Goal: Contribute content: Contribute content

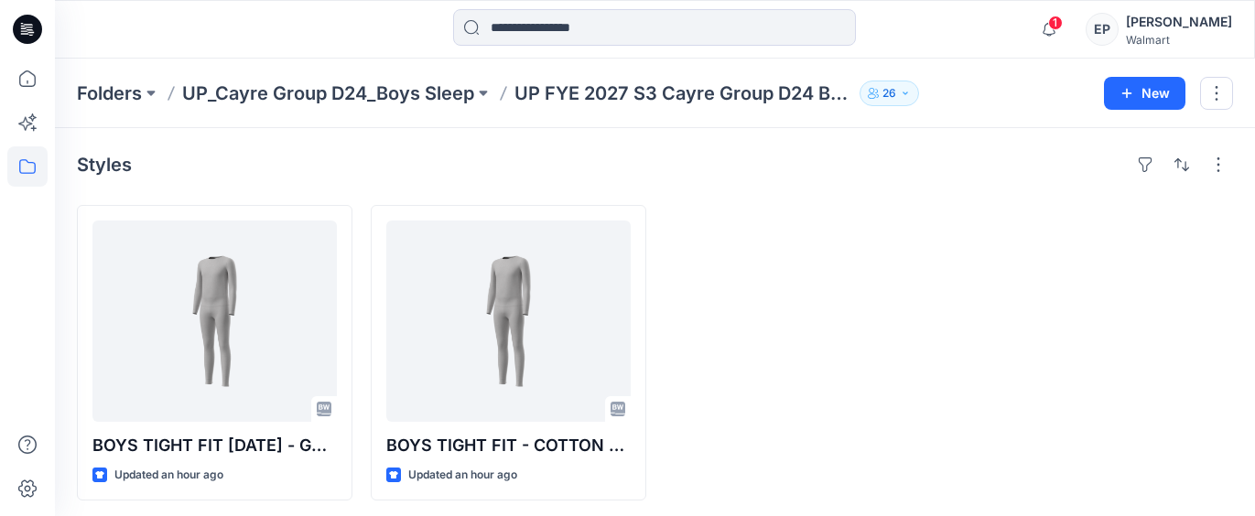
scroll to position [4, 0]
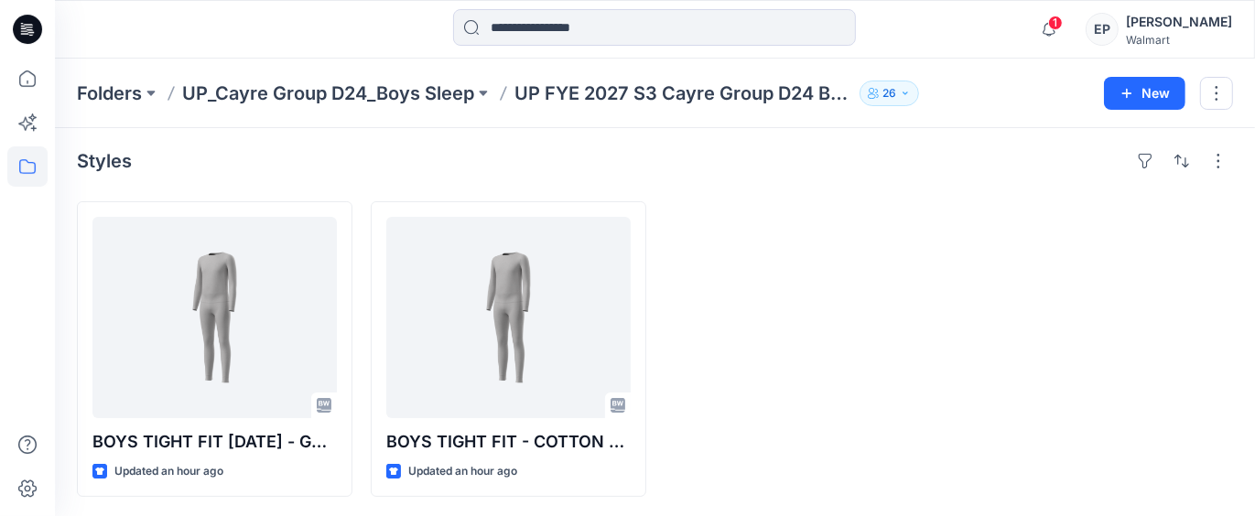
drag, startPoint x: 0, startPoint y: 0, endPoint x: 173, endPoint y: 174, distance: 245.3
click at [173, 174] on div "Styles BOYS TIGHT FIT [DATE] - GREY Updated an hour ago BOYS TIGHT FIT - COTTON…" at bounding box center [655, 322] width 1200 height 395
click at [1063, 26] on span "1" at bounding box center [1055, 23] width 15 height 15
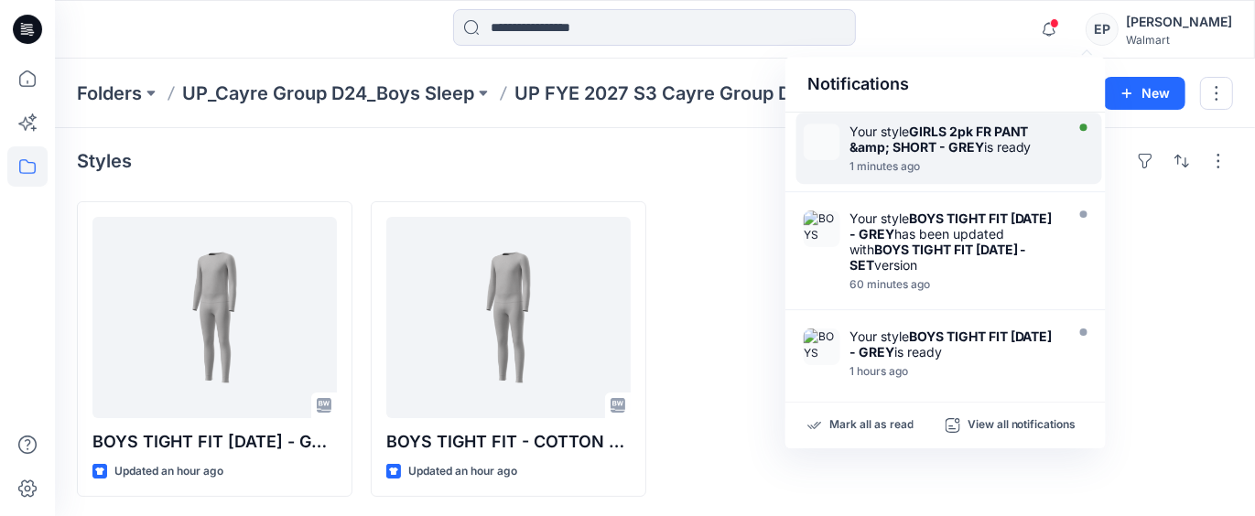
click at [925, 155] on div at bounding box center [955, 157] width 211 height 4
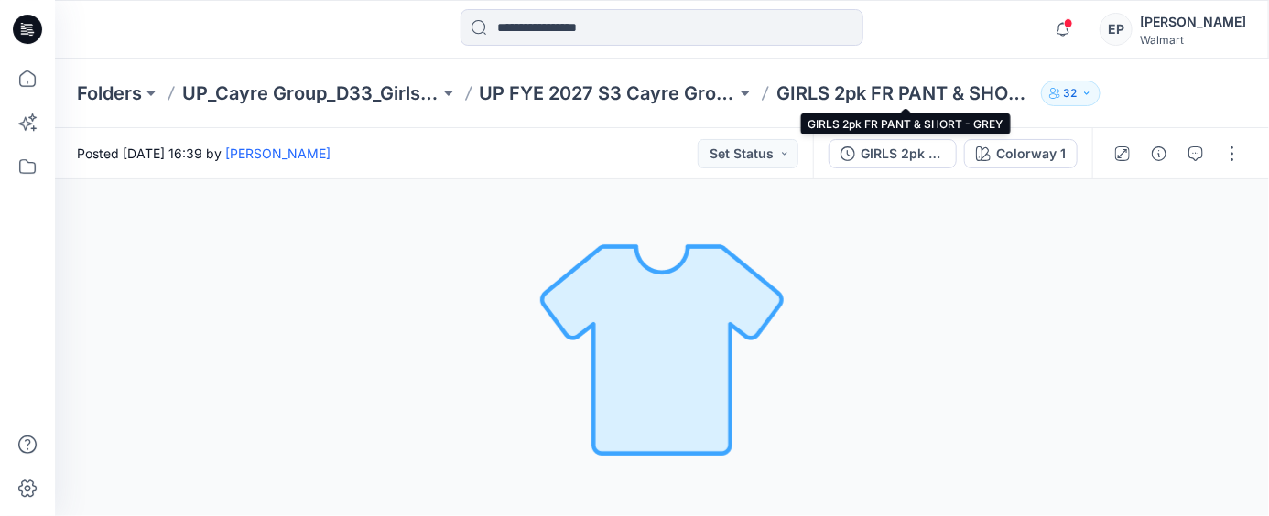
click at [840, 92] on p "GIRLS 2pk FR PANT & SHORT - GREY" at bounding box center [904, 94] width 257 height 26
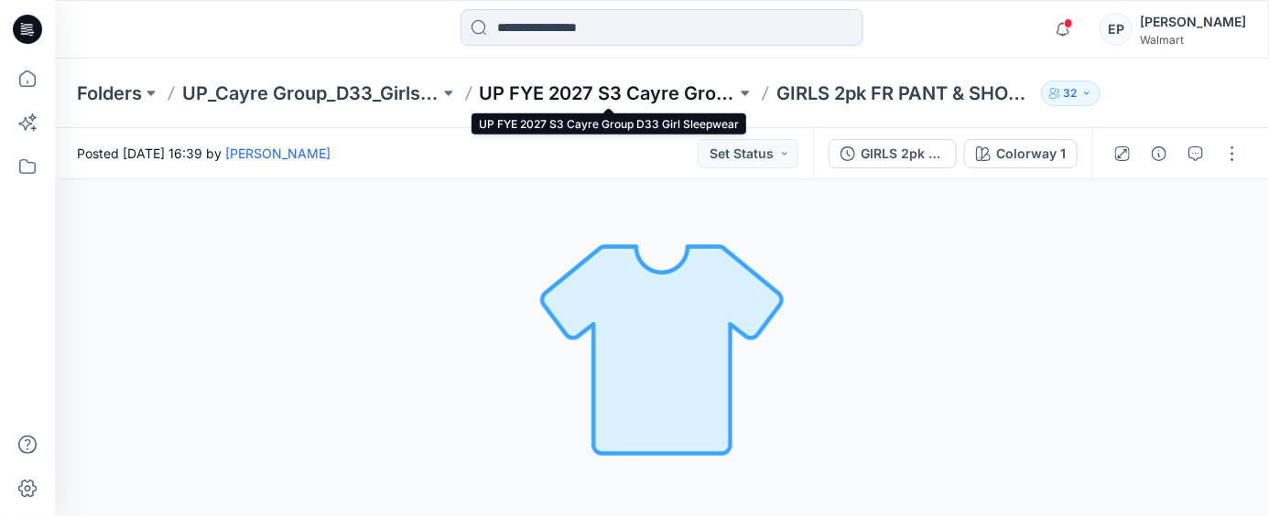
click at [669, 88] on p "UP FYE 2027 S3 Cayre Group D33 Girl Sleepwear" at bounding box center [608, 94] width 257 height 26
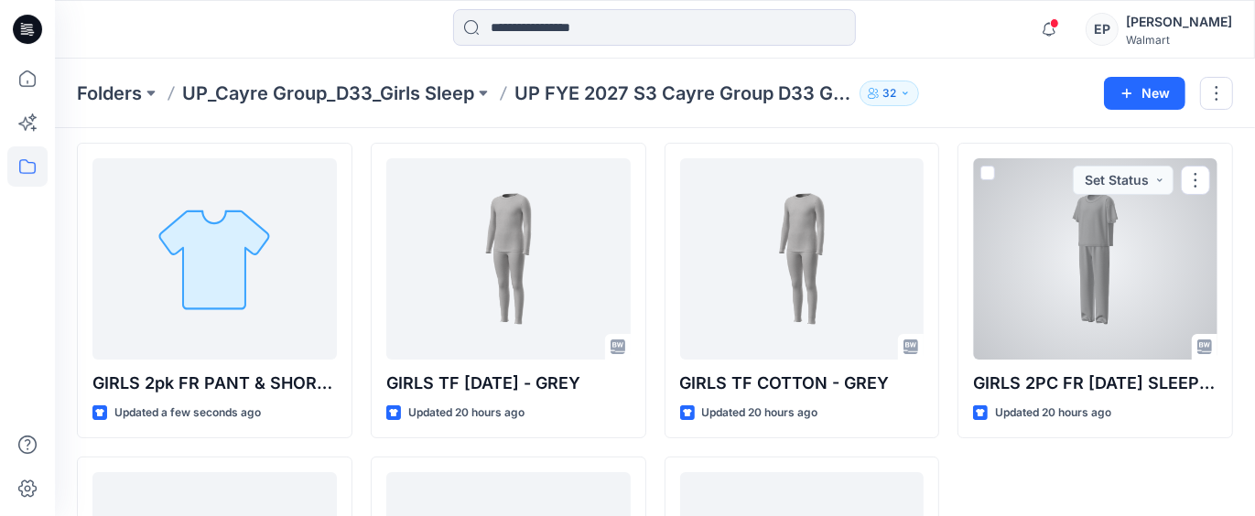
scroll to position [91, 0]
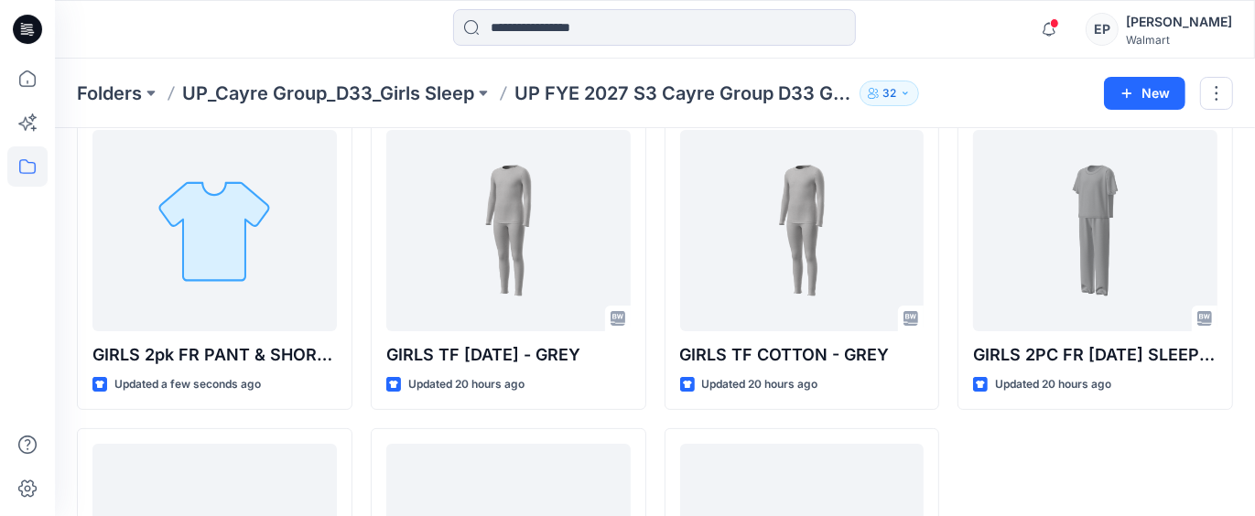
drag, startPoint x: 301, startPoint y: 47, endPoint x: 338, endPoint y: 47, distance: 36.6
click at [301, 46] on div at bounding box center [205, 29] width 300 height 40
click at [1067, 28] on icon "button" at bounding box center [1049, 29] width 35 height 37
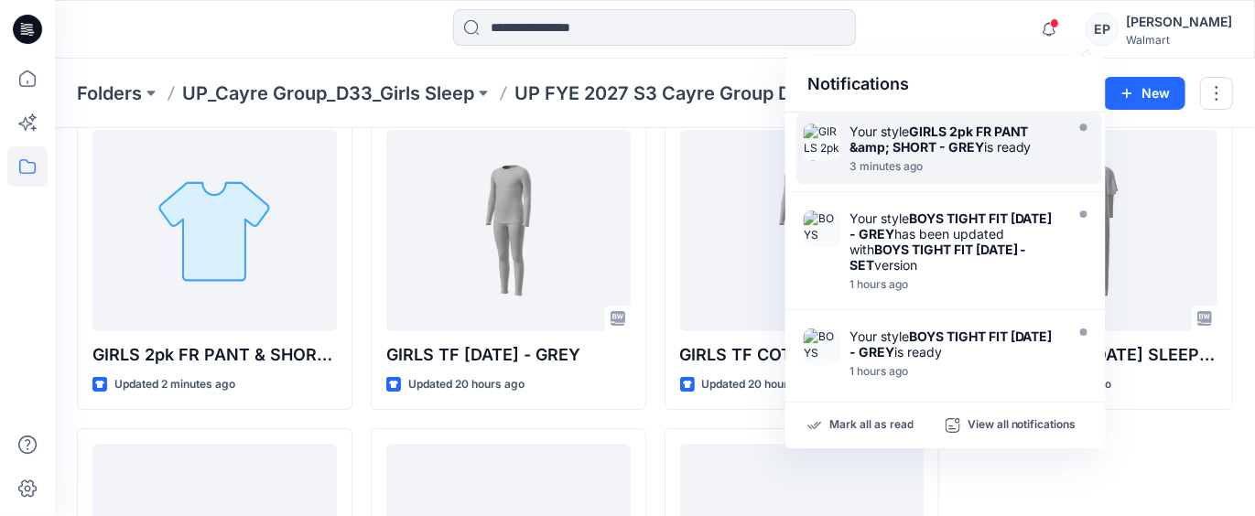
click at [959, 136] on strong "GIRLS 2pk FR PANT &amp; SHORT - GREY" at bounding box center [939, 139] width 179 height 31
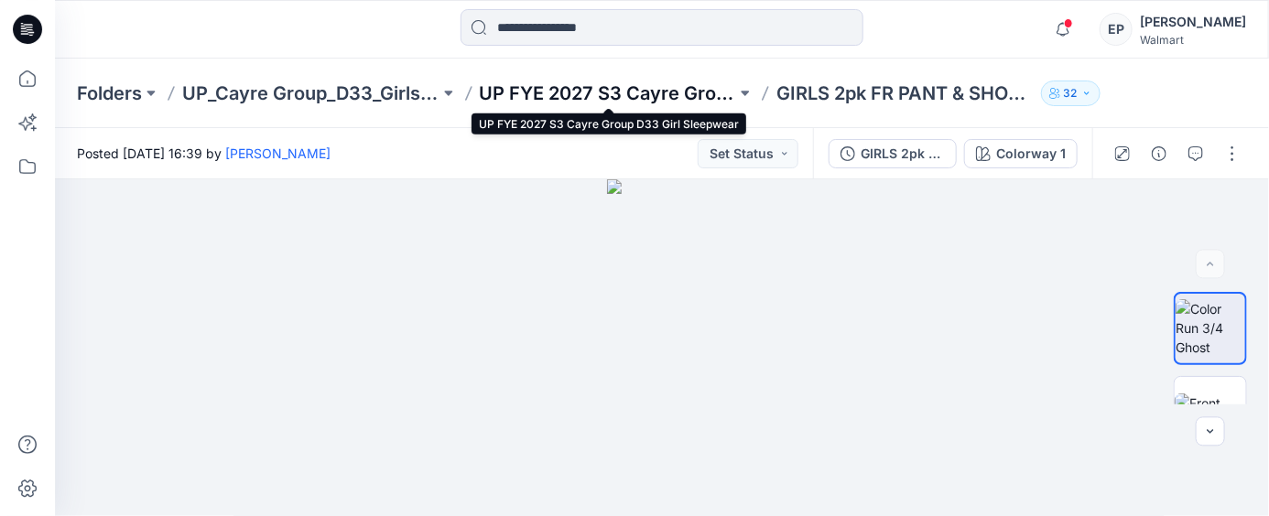
click at [658, 98] on p "UP FYE 2027 S3 Cayre Group D33 Girl Sleepwear" at bounding box center [608, 94] width 257 height 26
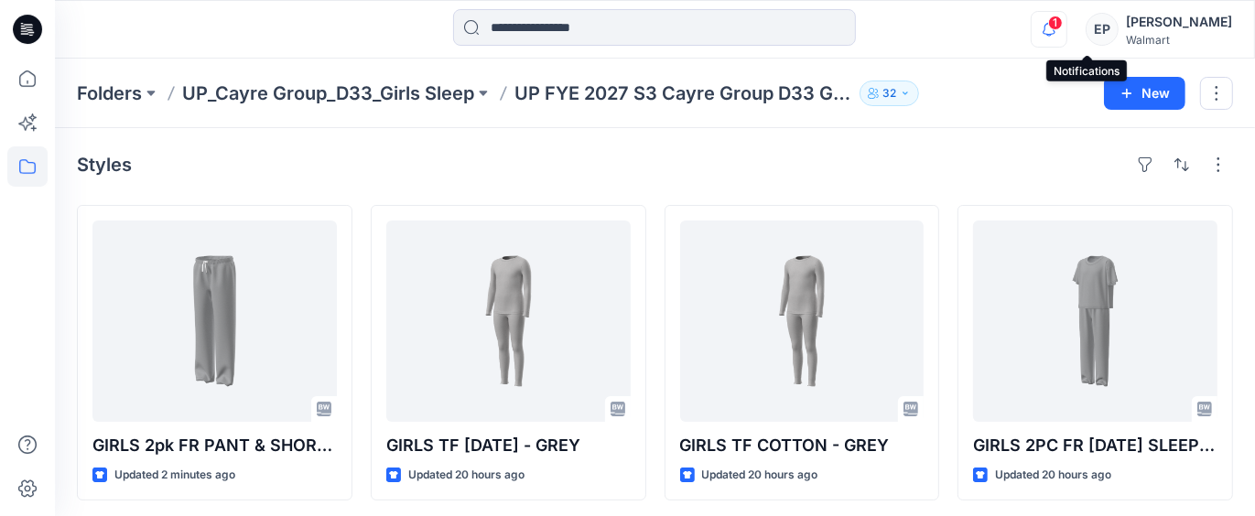
click at [1067, 31] on icon "button" at bounding box center [1049, 29] width 35 height 37
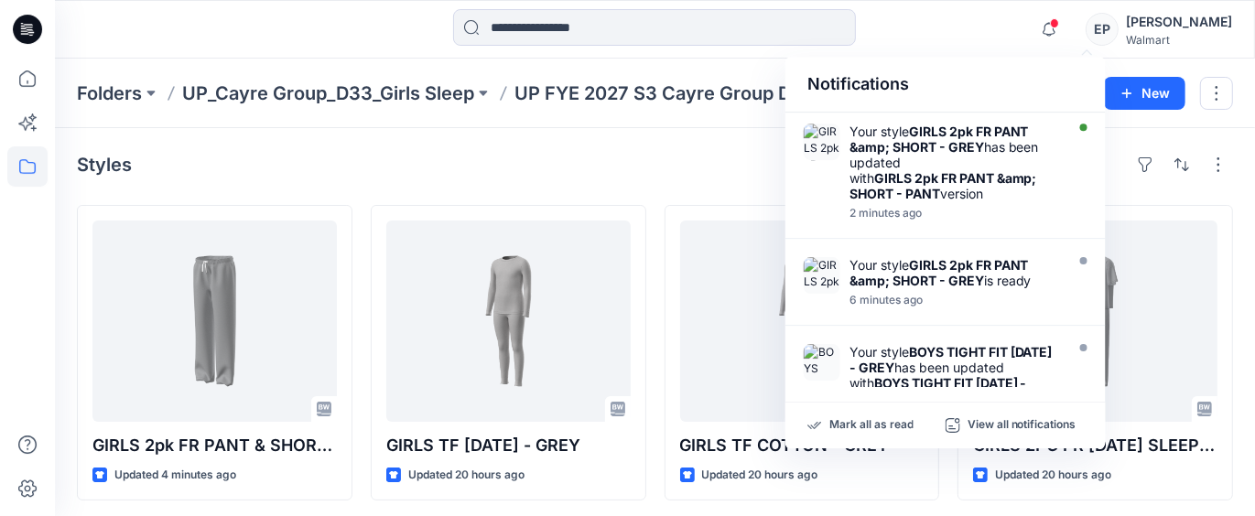
click at [1002, 72] on div "Notifications" at bounding box center [945, 85] width 320 height 56
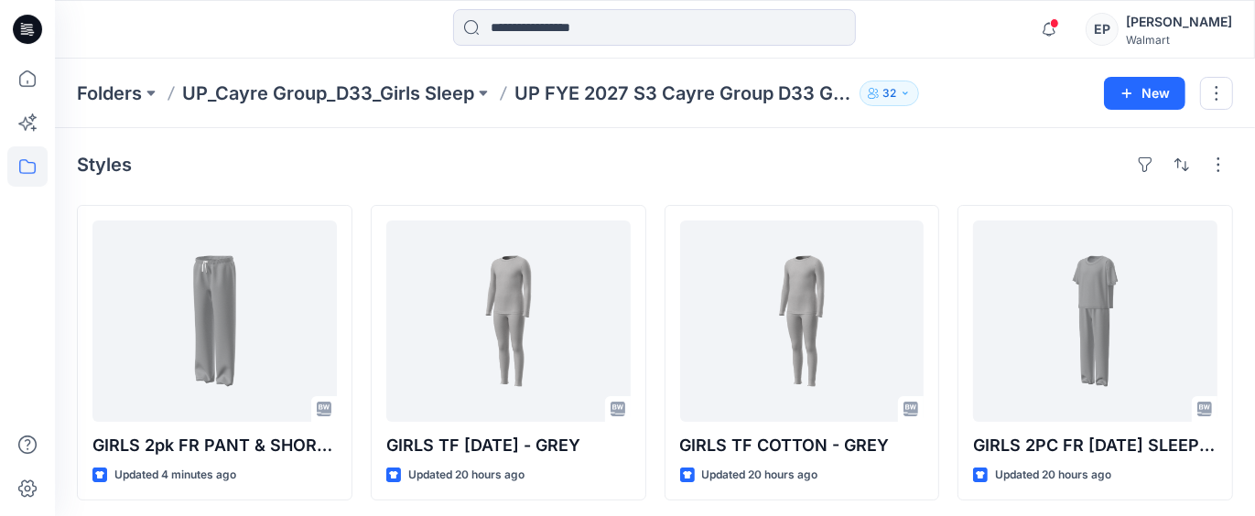
click at [672, 157] on div "Styles" at bounding box center [655, 164] width 1156 height 29
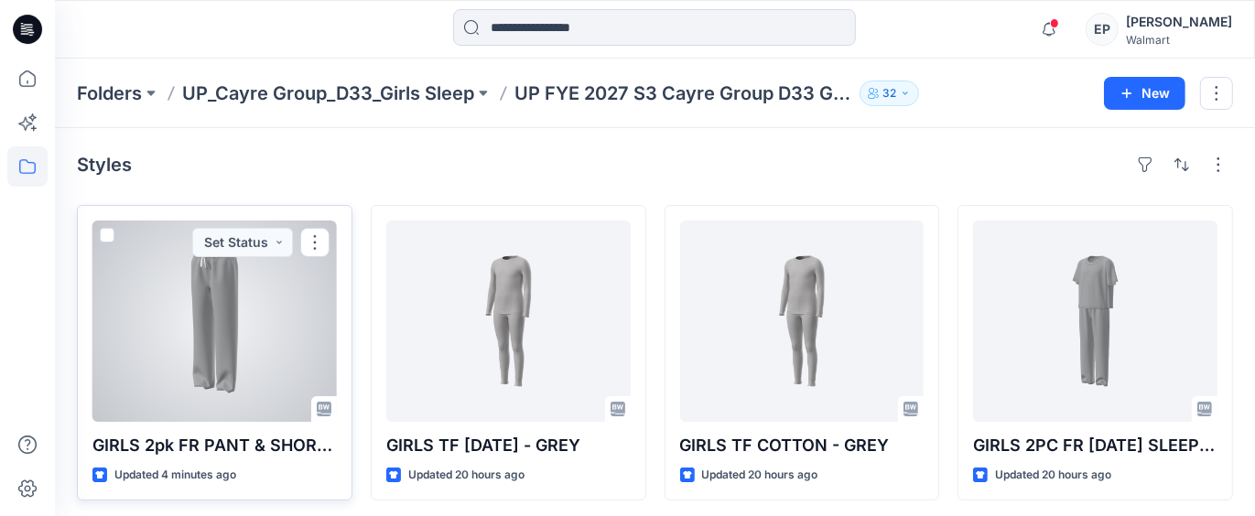
click at [231, 311] on div at bounding box center [214, 321] width 244 height 201
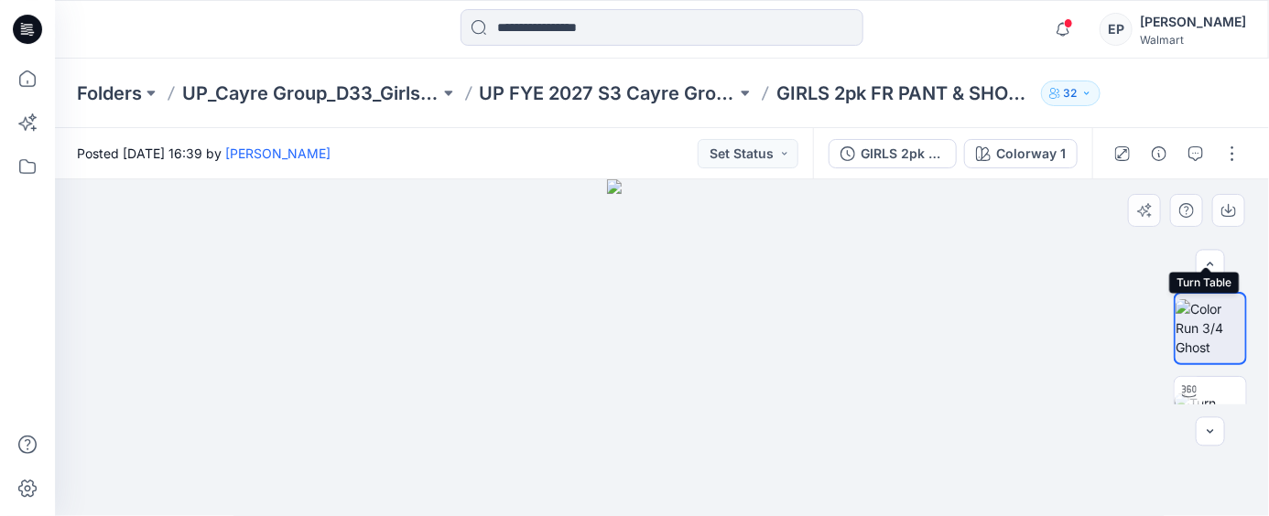
scroll to position [296, 0]
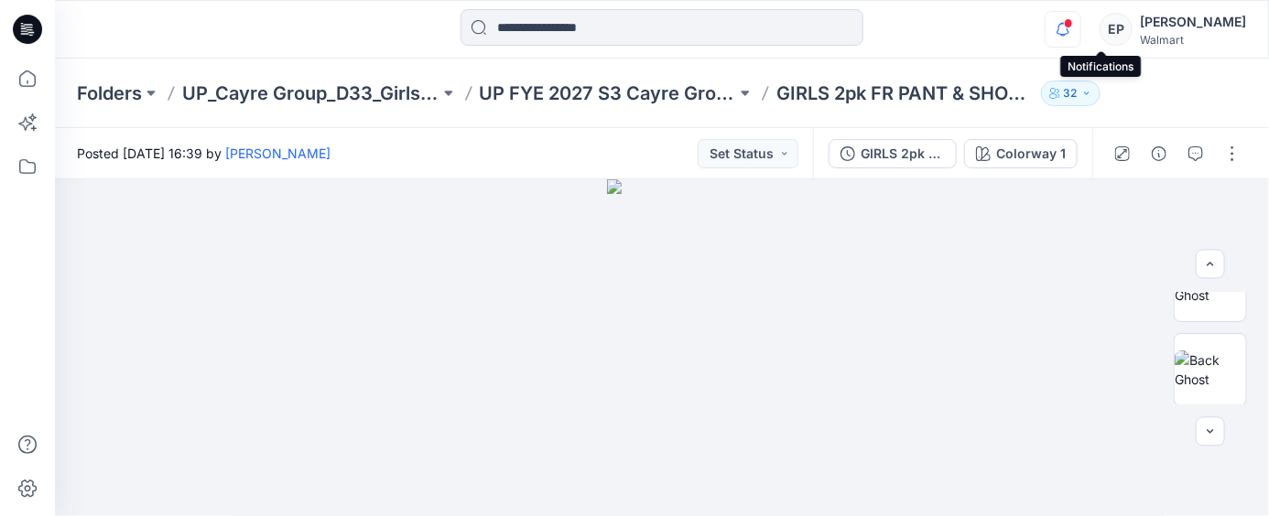
click at [1080, 32] on icon "button" at bounding box center [1062, 29] width 35 height 37
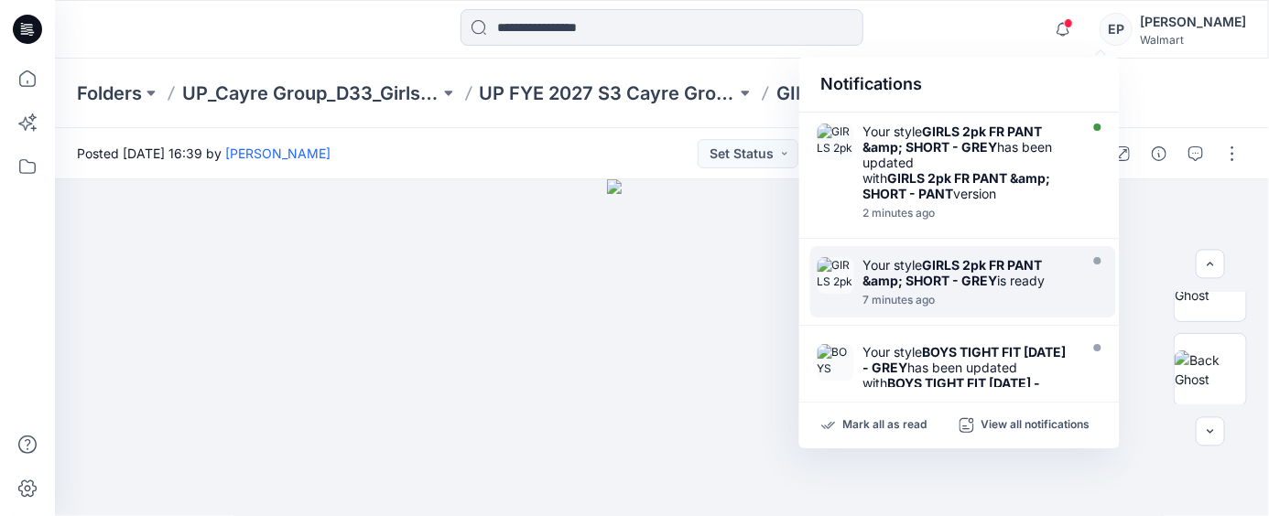
click at [974, 281] on strong "GIRLS 2pk FR PANT &amp; SHORT - GREY" at bounding box center [952, 272] width 179 height 31
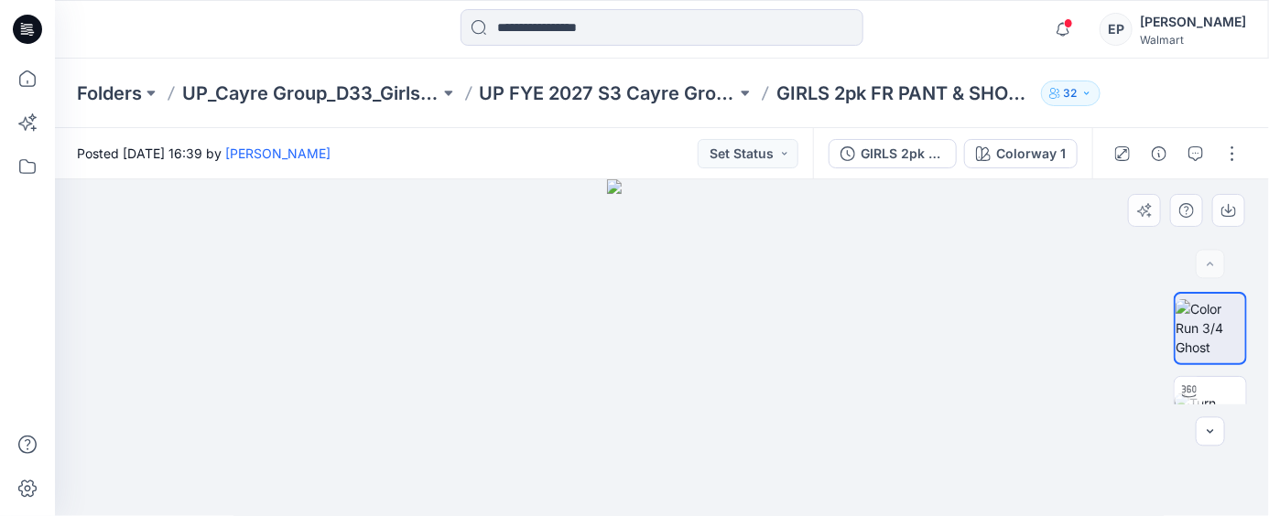
drag, startPoint x: 1251, startPoint y: 311, endPoint x: 1251, endPoint y: 334, distance: 22.9
click at [1251, 334] on div at bounding box center [1210, 348] width 117 height 113
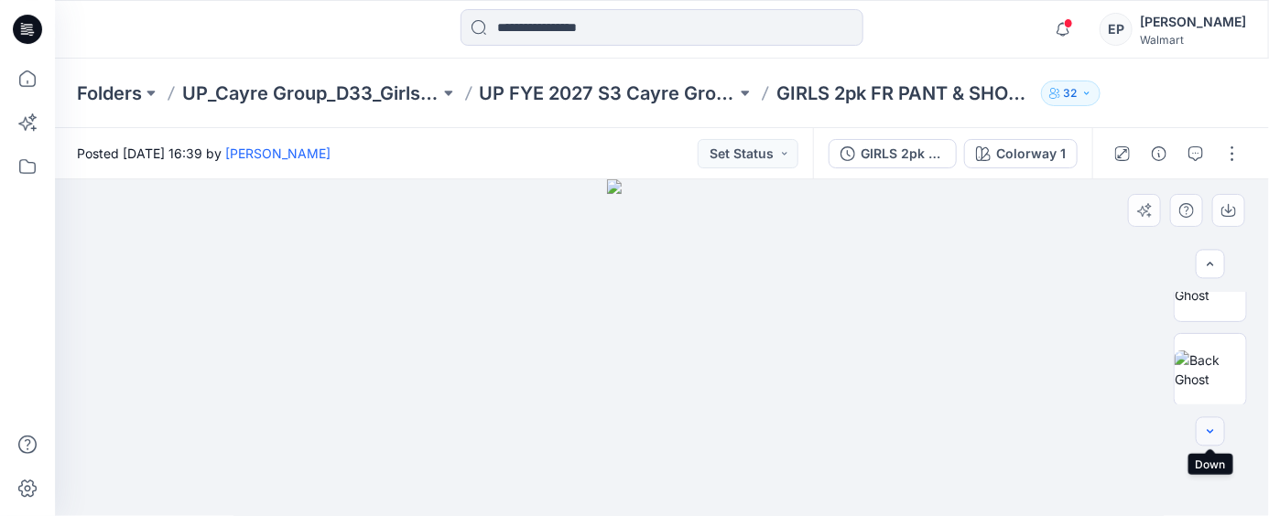
click at [1210, 429] on icon "button" at bounding box center [1210, 432] width 15 height 15
click at [1234, 148] on button "button" at bounding box center [1232, 153] width 29 height 29
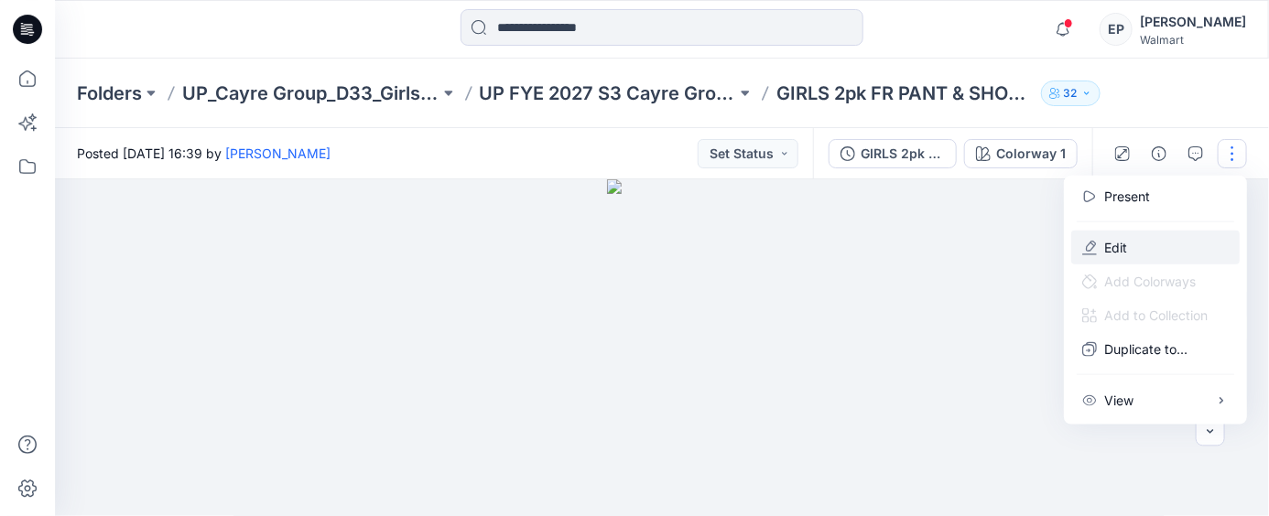
click at [1113, 244] on p "Edit" at bounding box center [1115, 247] width 23 height 19
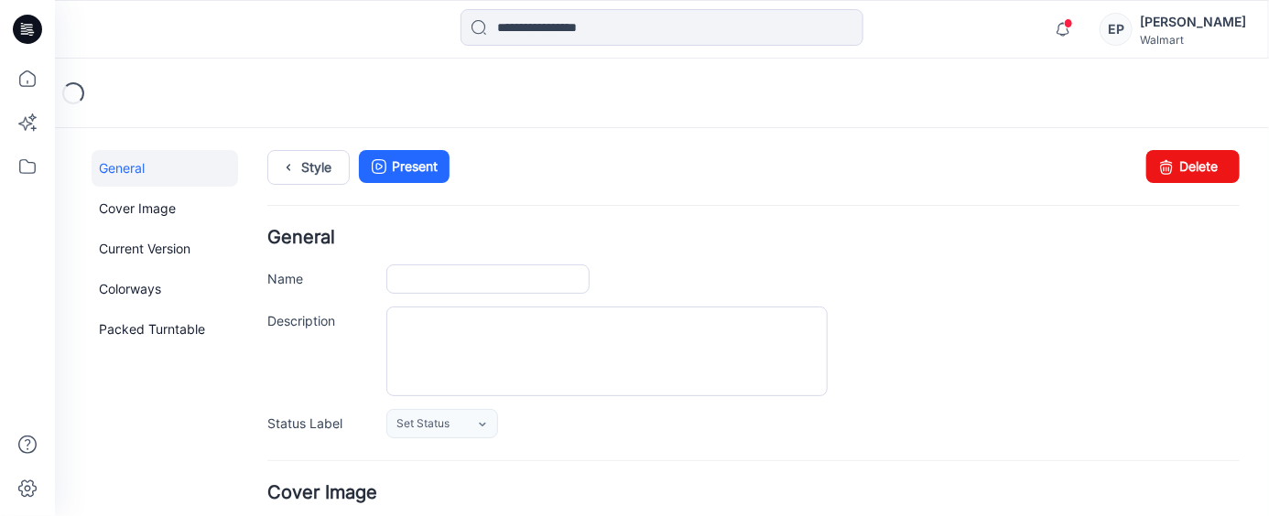
type input "**********"
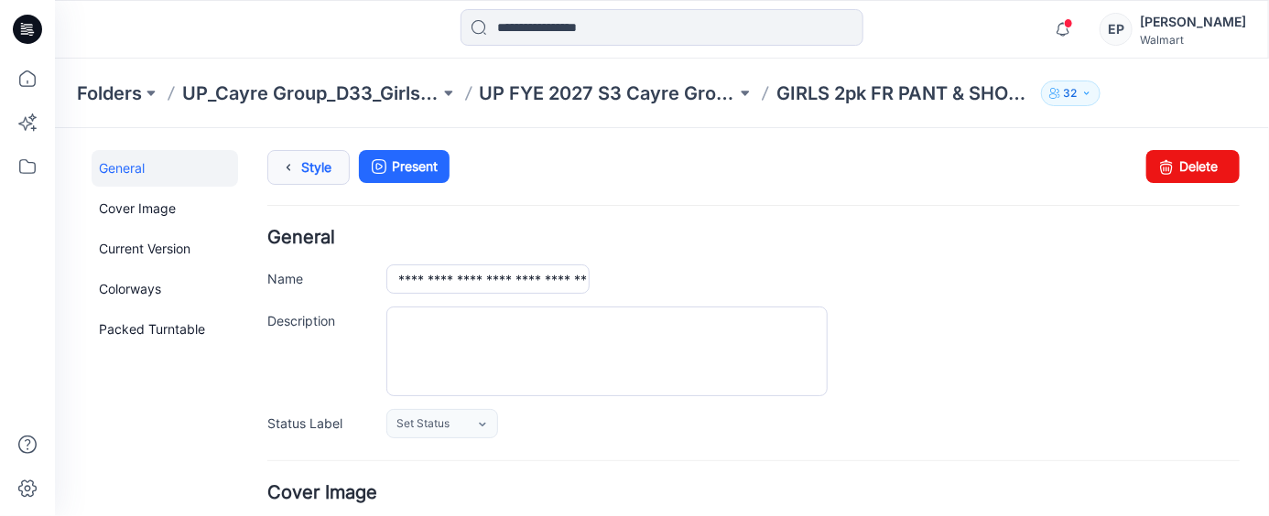
click at [315, 164] on link "Style" at bounding box center [307, 166] width 82 height 35
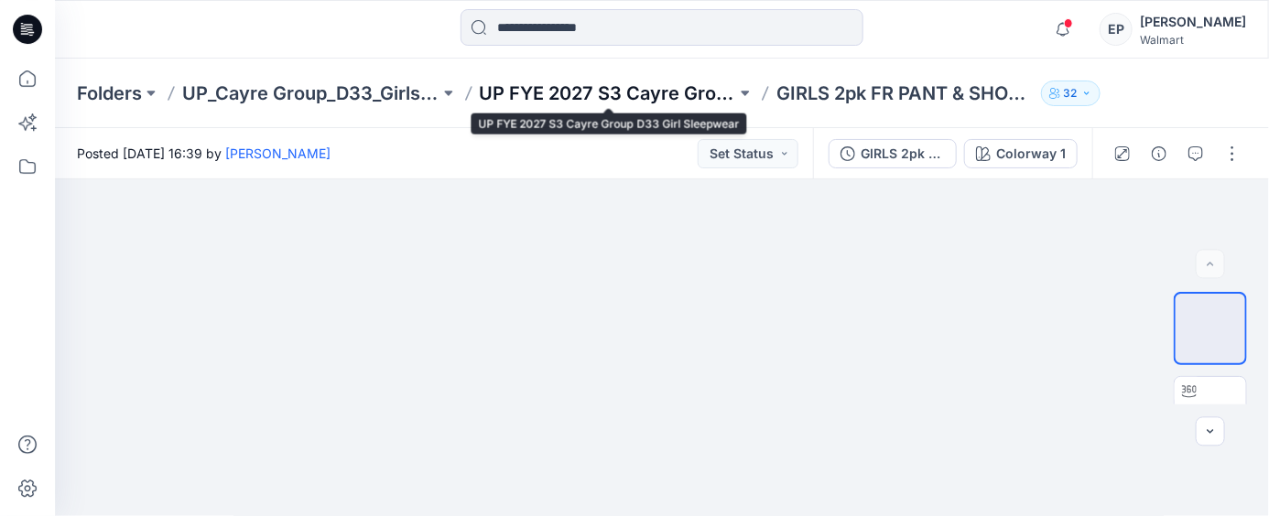
click at [674, 87] on p "UP FYE 2027 S3 Cayre Group D33 Girl Sleepwear" at bounding box center [608, 94] width 257 height 26
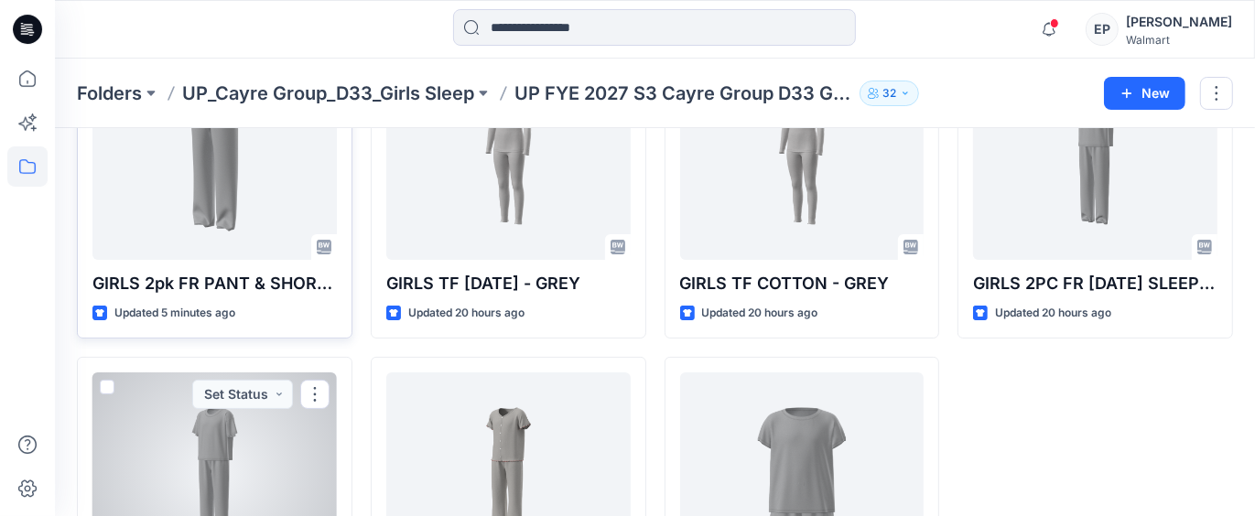
scroll to position [91, 0]
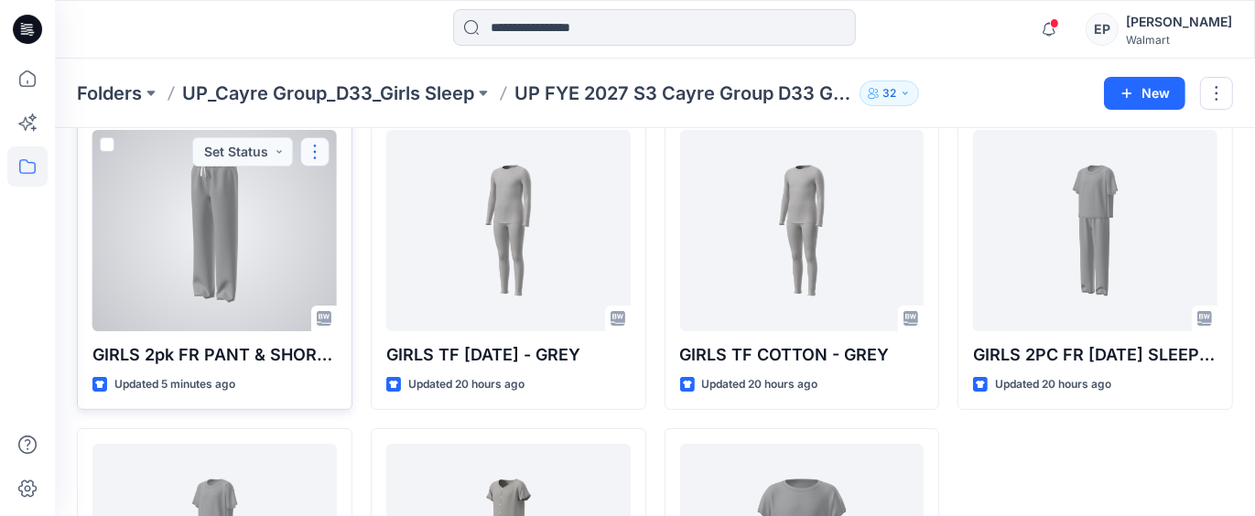
click at [322, 150] on button "button" at bounding box center [314, 151] width 29 height 29
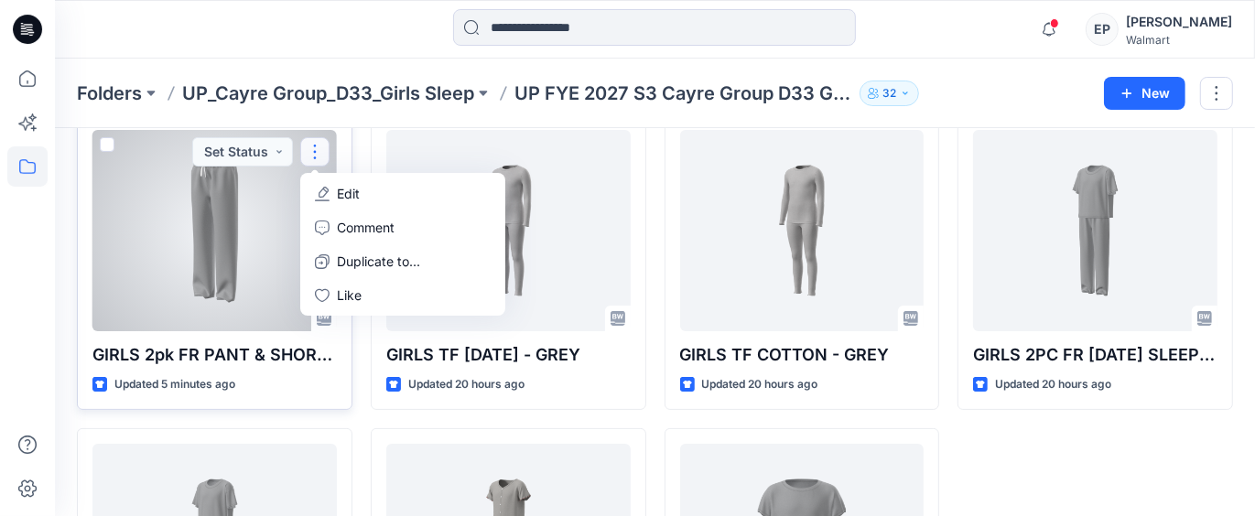
click at [226, 266] on div at bounding box center [214, 230] width 244 height 201
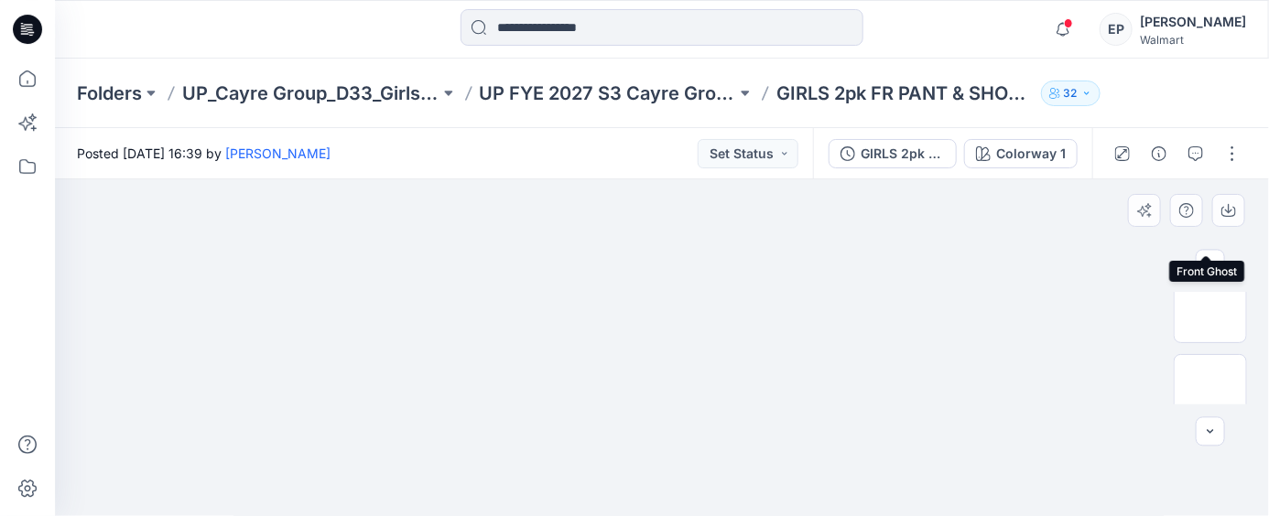
scroll to position [296, 0]
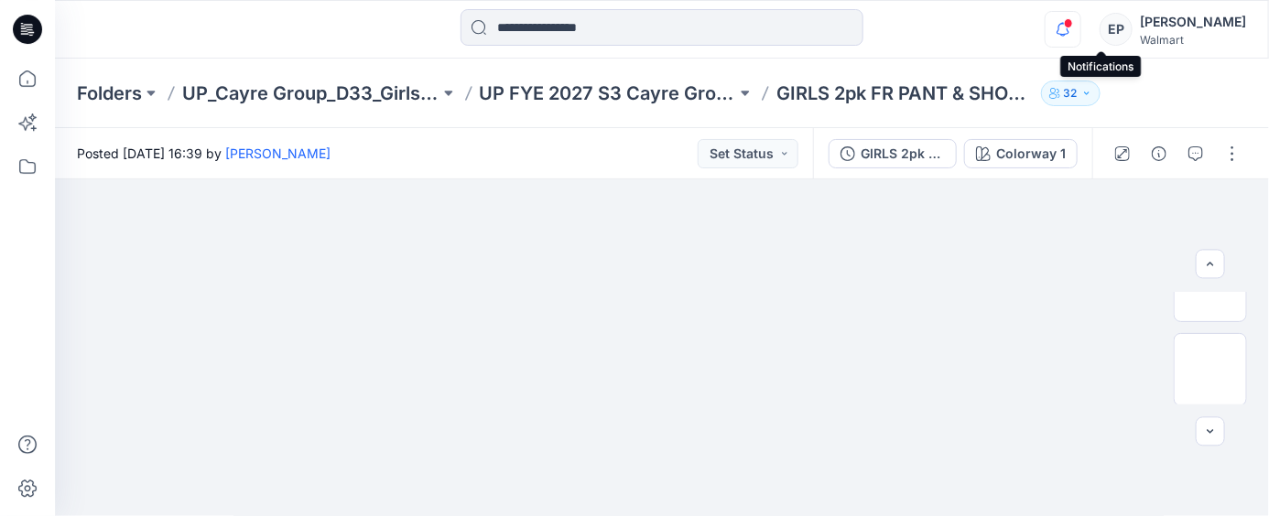
click at [1080, 27] on icon "button" at bounding box center [1062, 29] width 35 height 37
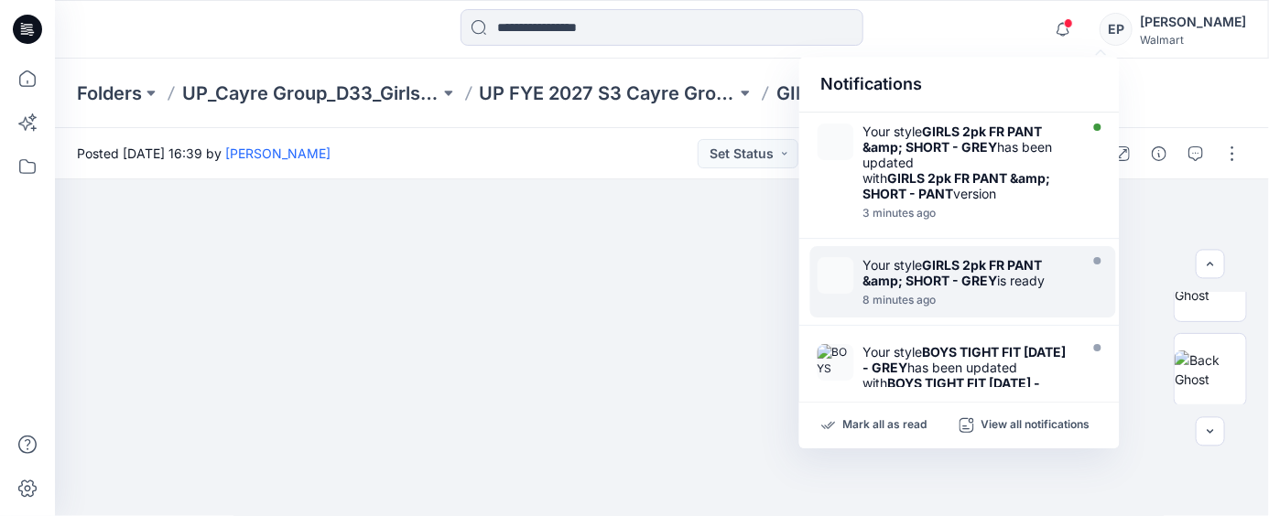
click at [939, 279] on strong "GIRLS 2pk FR PANT &amp; SHORT - GREY" at bounding box center [952, 272] width 179 height 31
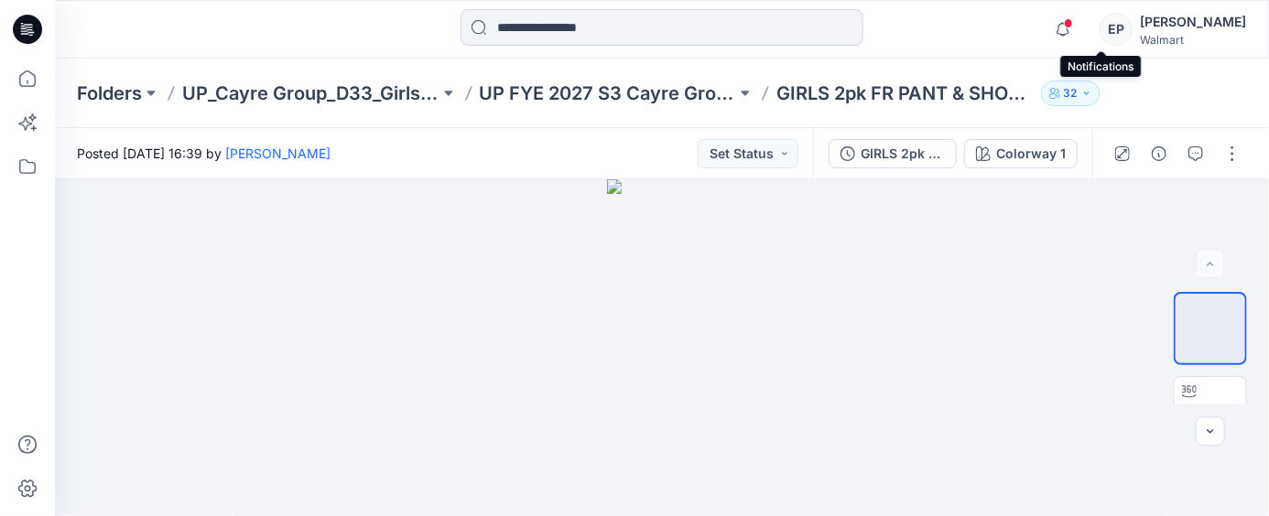
click at [1073, 27] on span at bounding box center [1068, 23] width 9 height 10
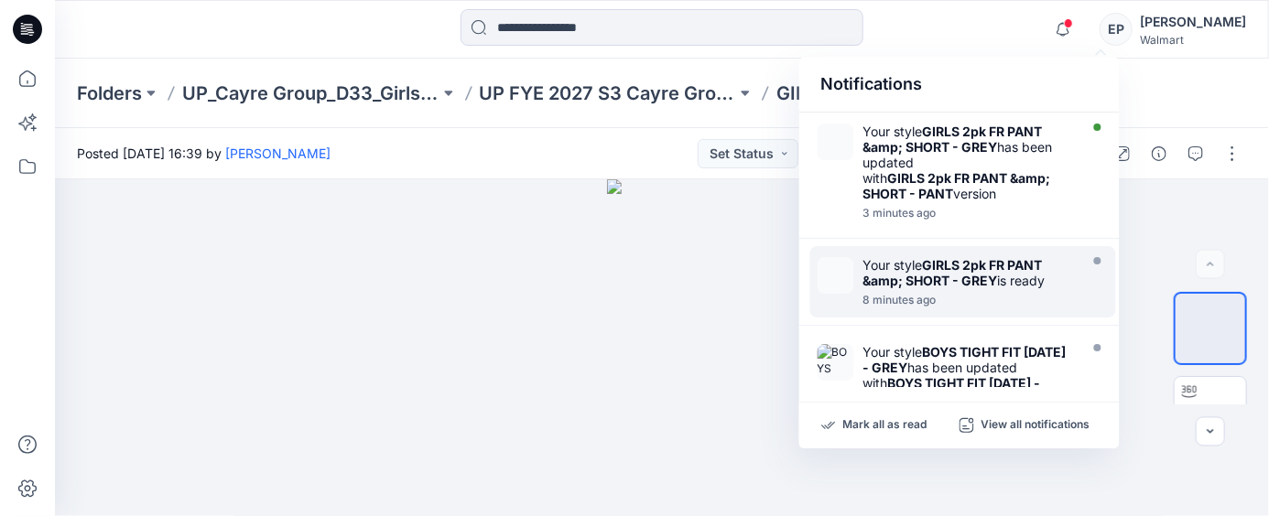
click at [960, 270] on strong "GIRLS 2pk FR PANT &amp; SHORT - GREY" at bounding box center [952, 272] width 179 height 31
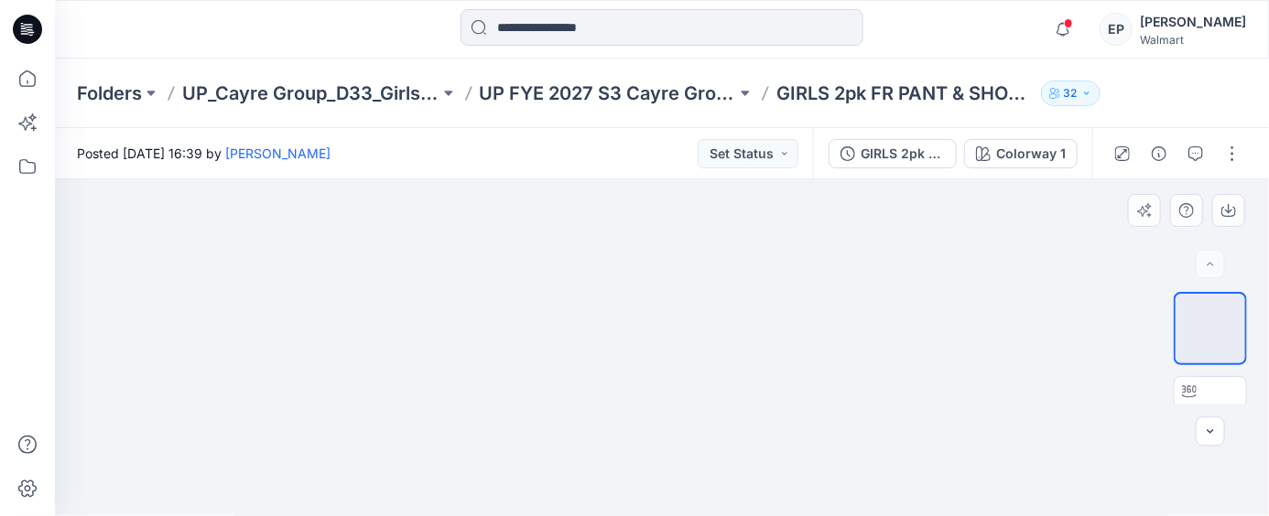
click at [925, 345] on div at bounding box center [662, 348] width 1214 height 338
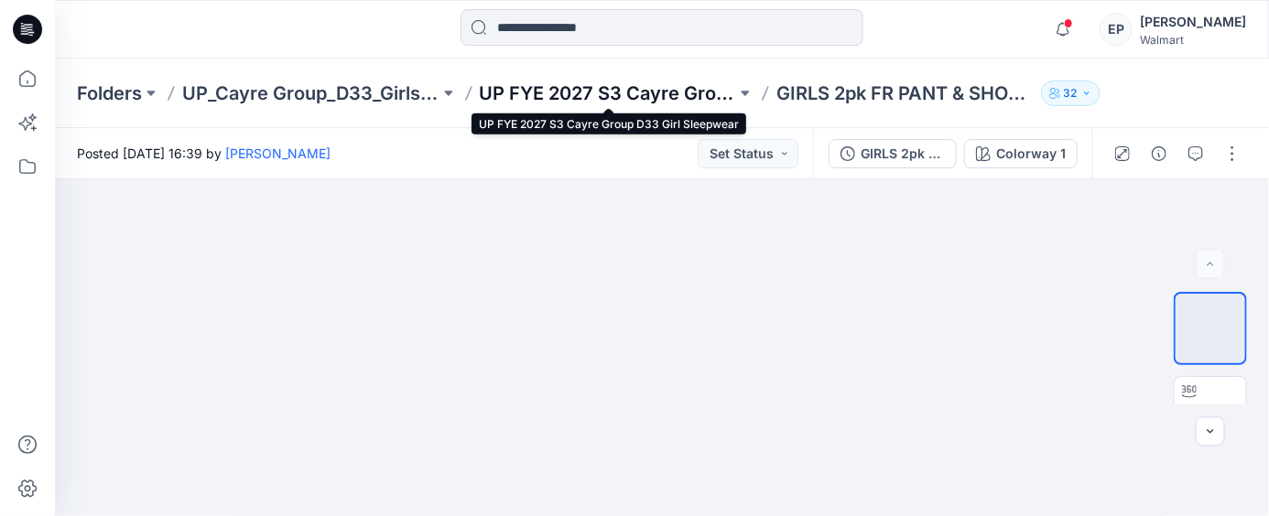
click at [643, 92] on p "UP FYE 2027 S3 Cayre Group D33 Girl Sleepwear" at bounding box center [608, 94] width 257 height 26
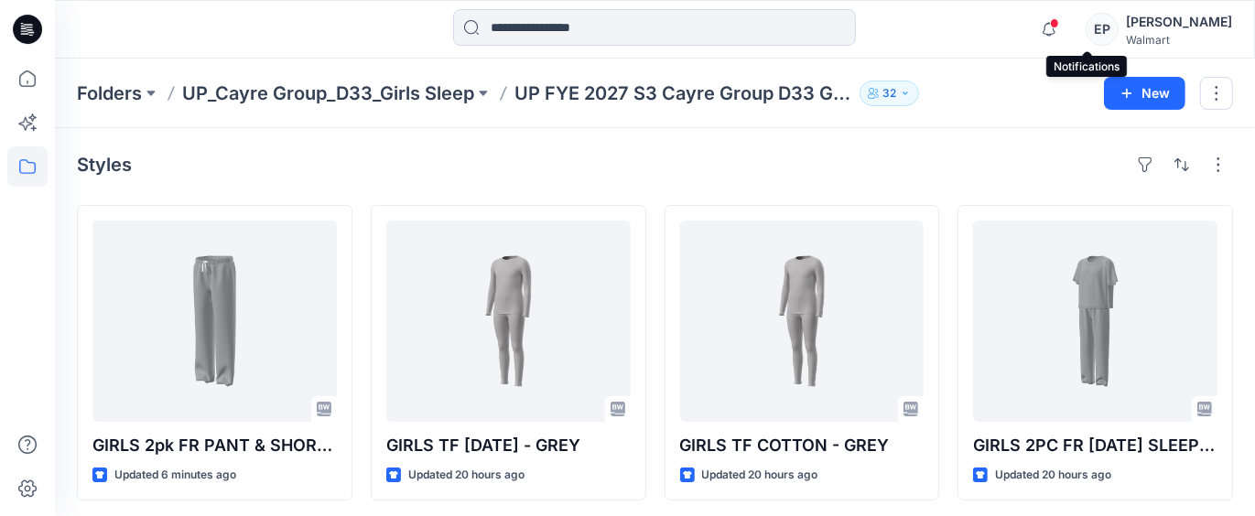
click at [1059, 27] on span at bounding box center [1054, 23] width 9 height 10
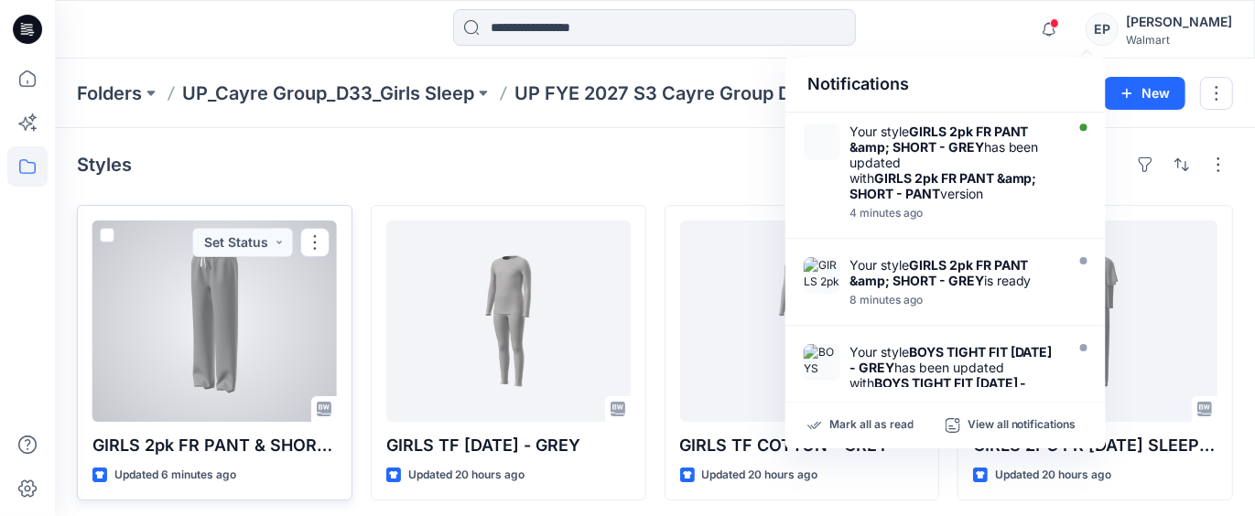
click at [193, 328] on div at bounding box center [214, 321] width 244 height 201
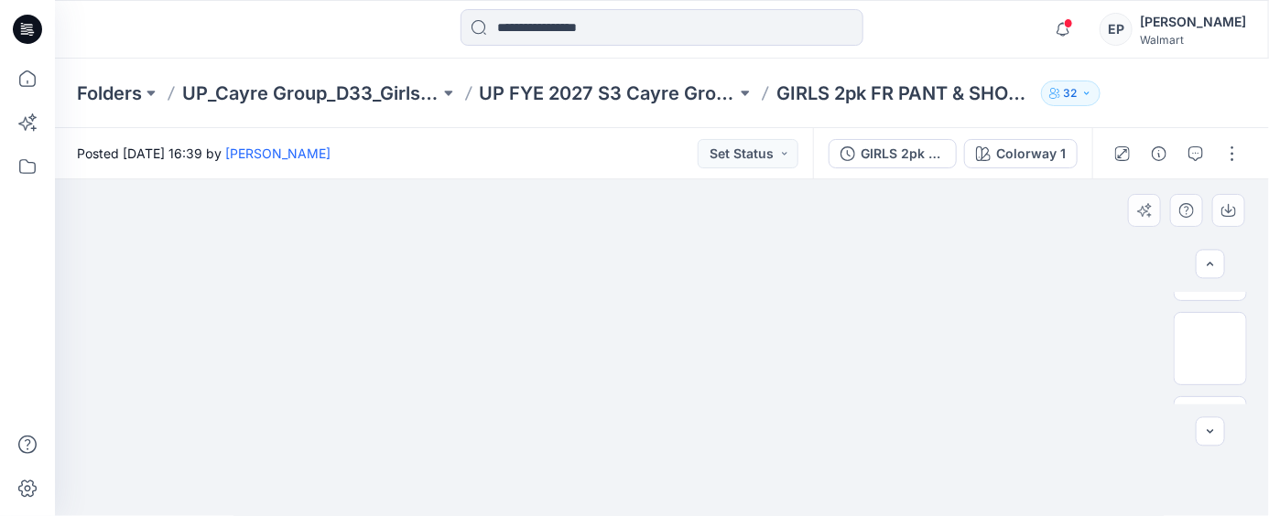
scroll to position [296, 0]
click at [1218, 436] on icon "button" at bounding box center [1210, 432] width 15 height 15
click at [1214, 259] on icon "button" at bounding box center [1210, 264] width 15 height 15
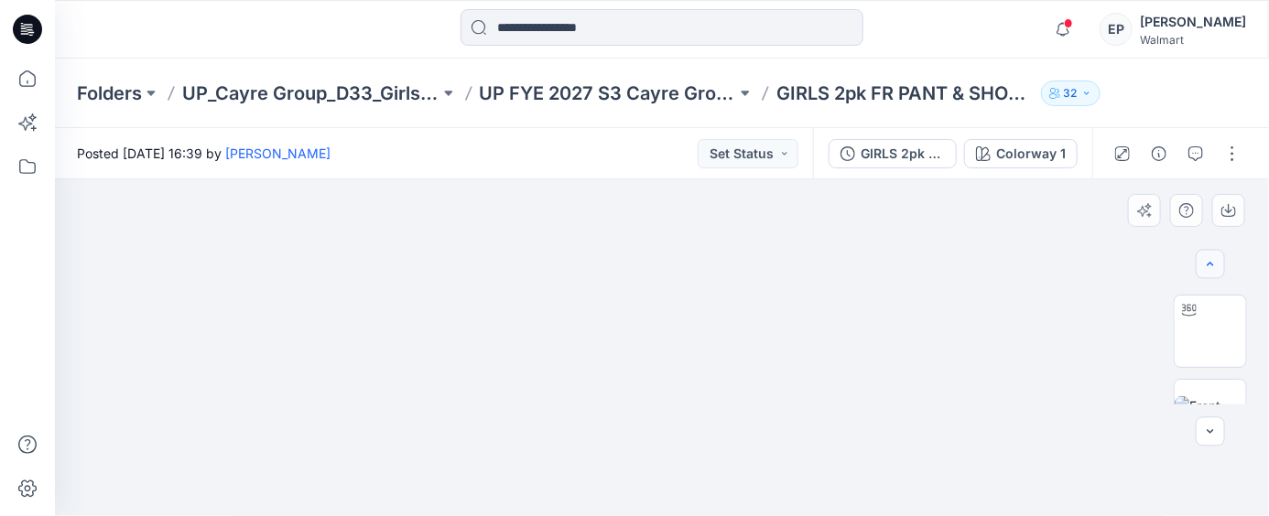
click at [1214, 259] on icon "button" at bounding box center [1210, 264] width 15 height 15
click at [1214, 259] on div at bounding box center [1210, 264] width 29 height 29
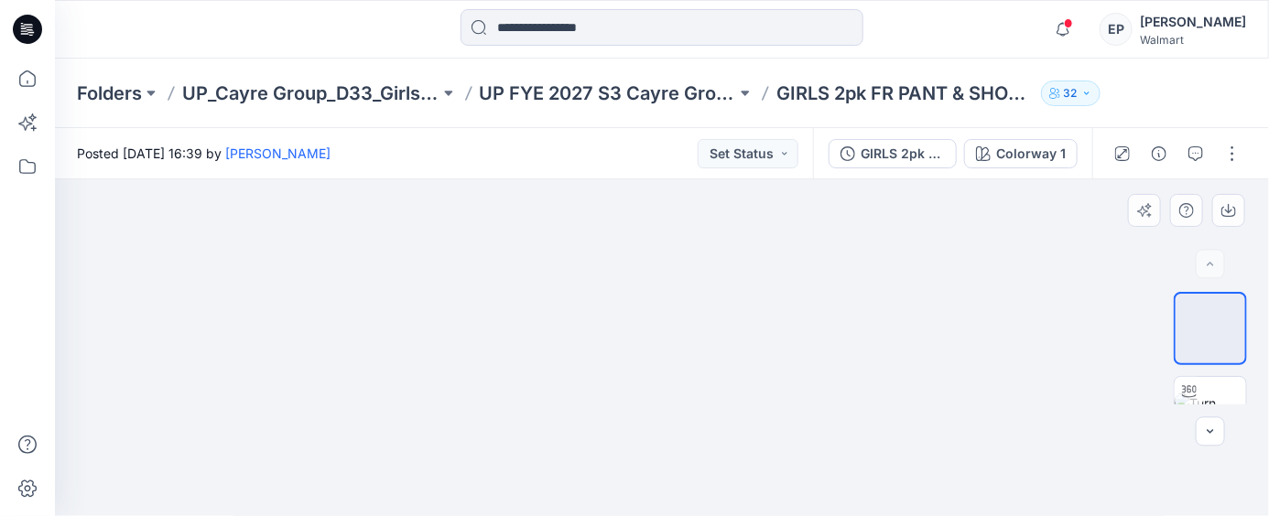
click at [894, 289] on div at bounding box center [662, 348] width 1214 height 338
click at [1087, 88] on icon "button" at bounding box center [1086, 93] width 11 height 11
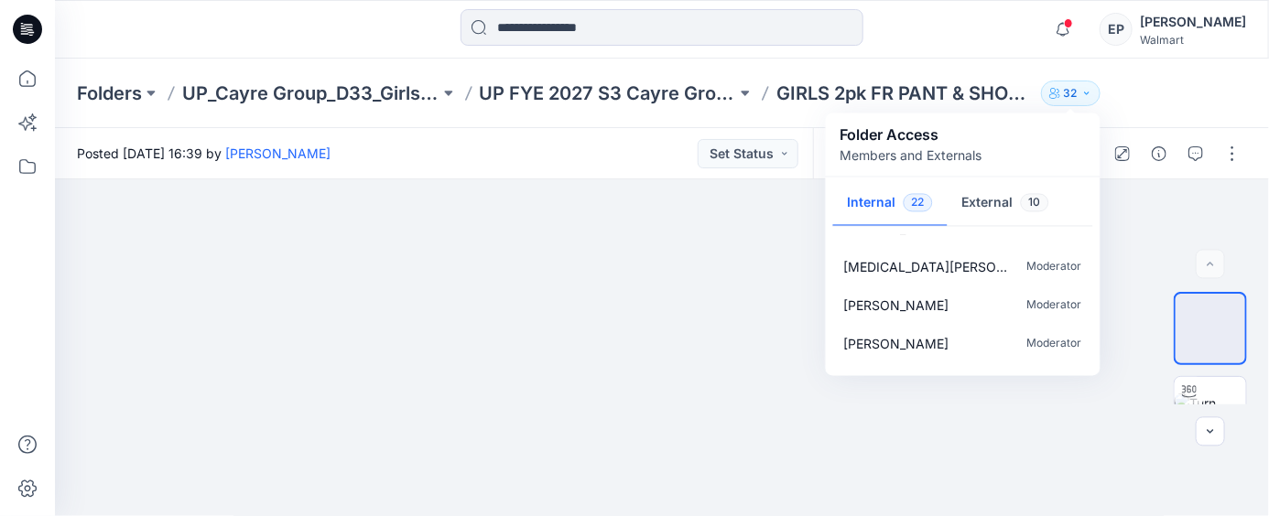
scroll to position [708, 0]
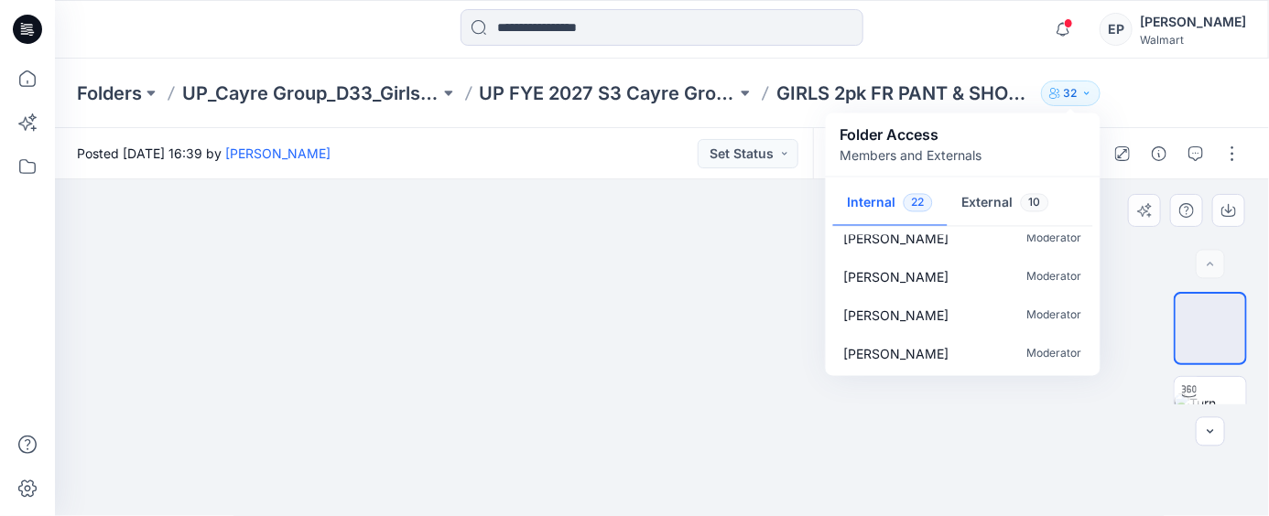
click at [1068, 440] on div at bounding box center [662, 348] width 1214 height 338
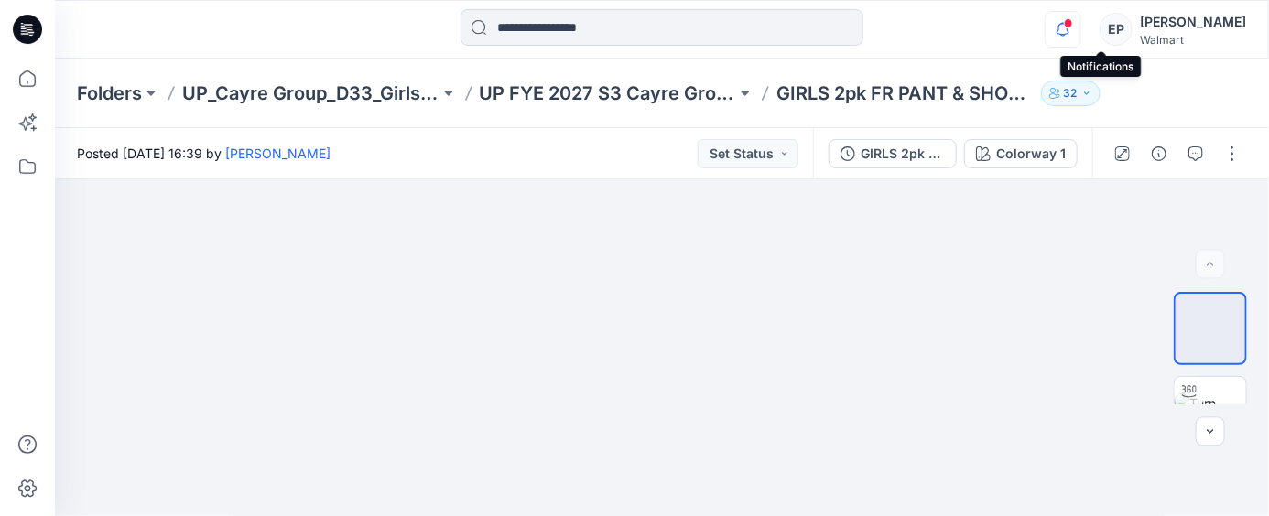
click at [1069, 32] on icon "button" at bounding box center [1062, 29] width 13 height 12
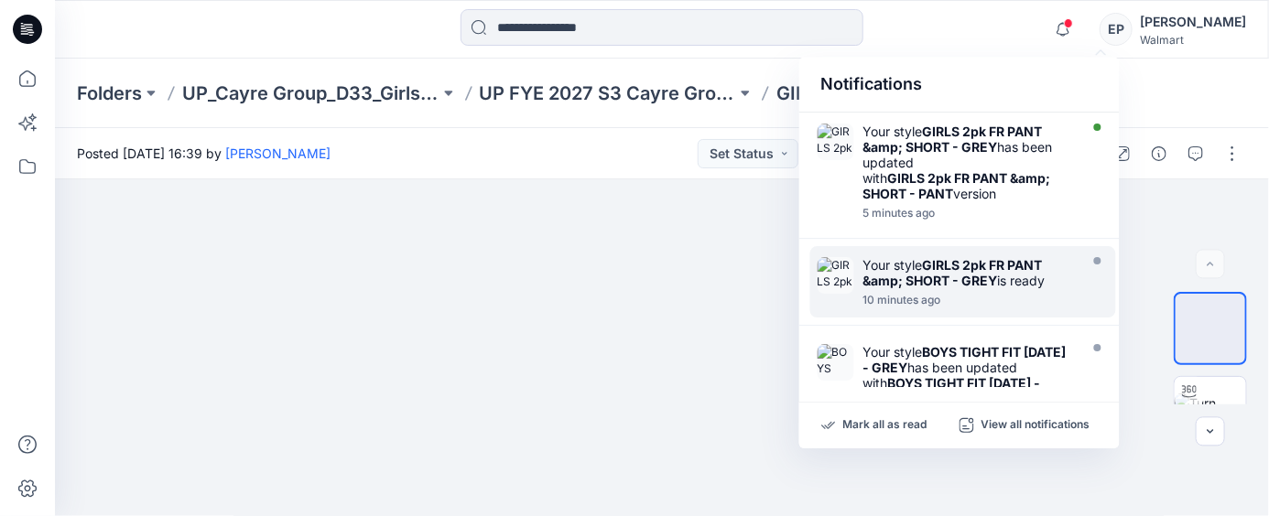
click at [952, 278] on strong "GIRLS 2pk FR PANT &amp; SHORT - GREY" at bounding box center [952, 272] width 179 height 31
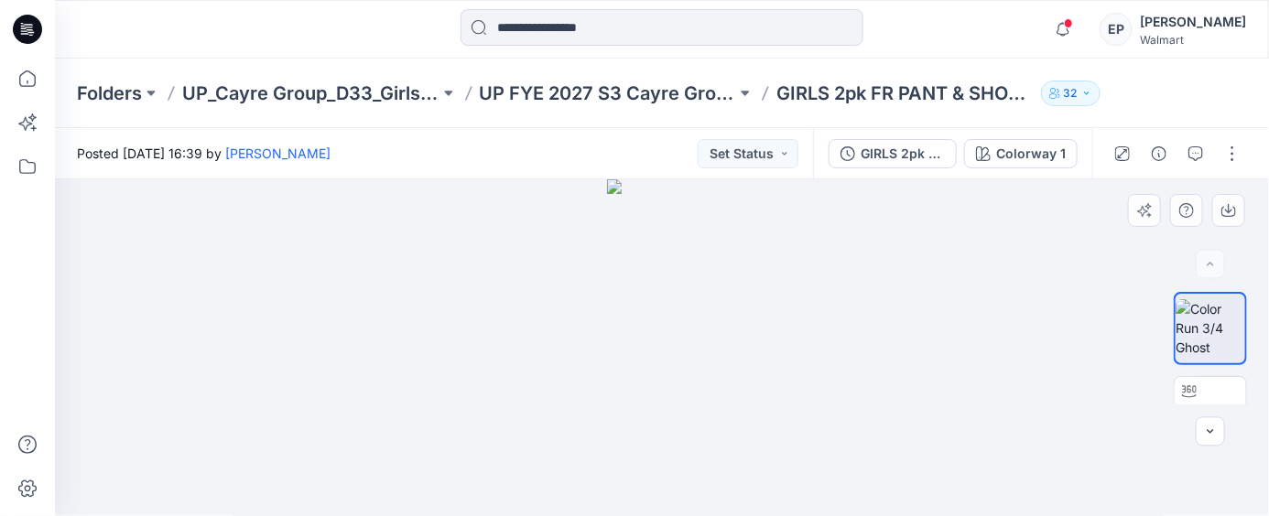
click at [1020, 333] on div at bounding box center [662, 348] width 1214 height 338
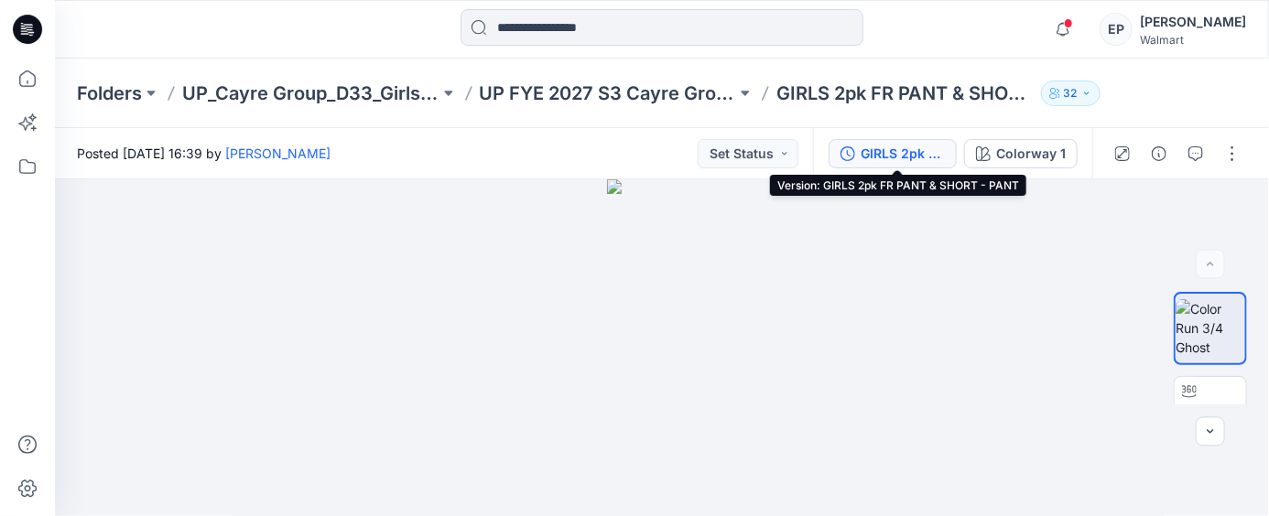
click at [913, 152] on div "GIRLS 2pk FR PANT & SHORT - PANT" at bounding box center [903, 154] width 84 height 20
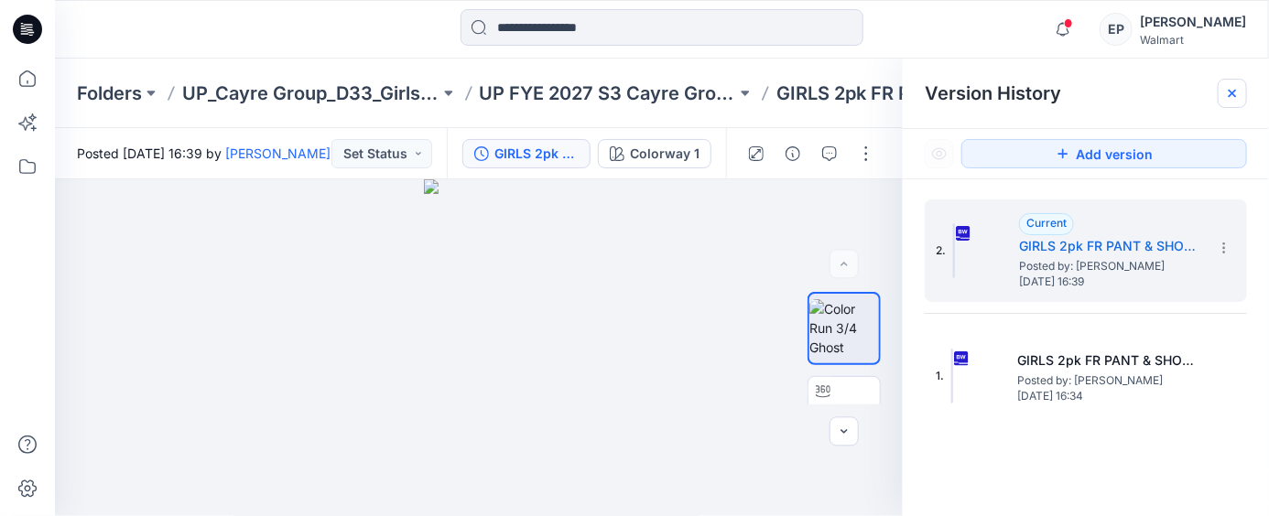
click at [1236, 91] on icon at bounding box center [1232, 93] width 7 height 7
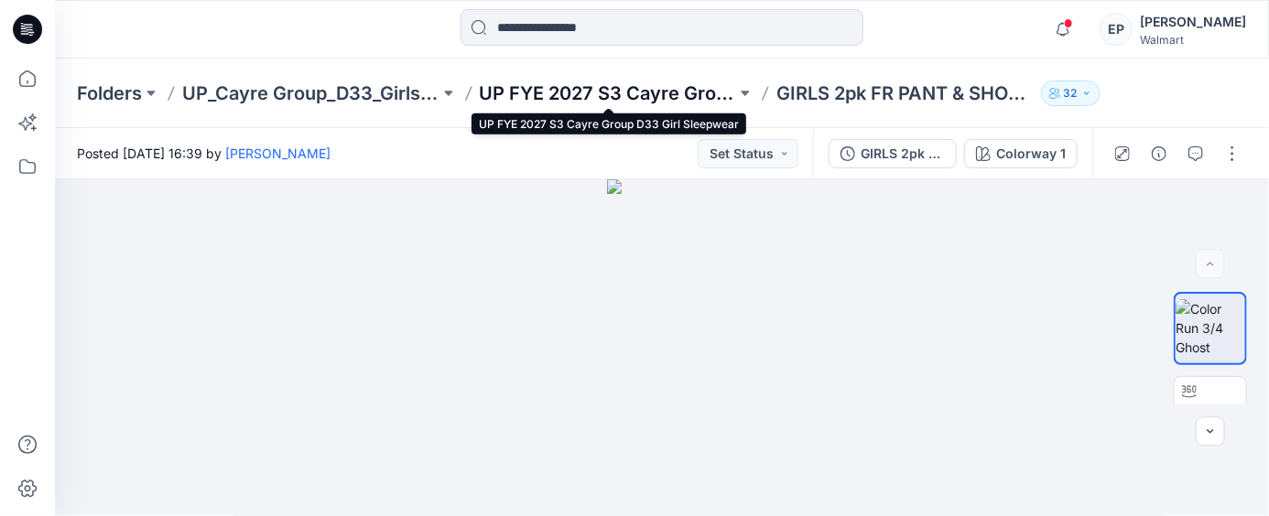
click at [568, 96] on p "UP FYE 2027 S3 Cayre Group D33 Girl Sleepwear" at bounding box center [608, 94] width 257 height 26
